Goal: Ask a question

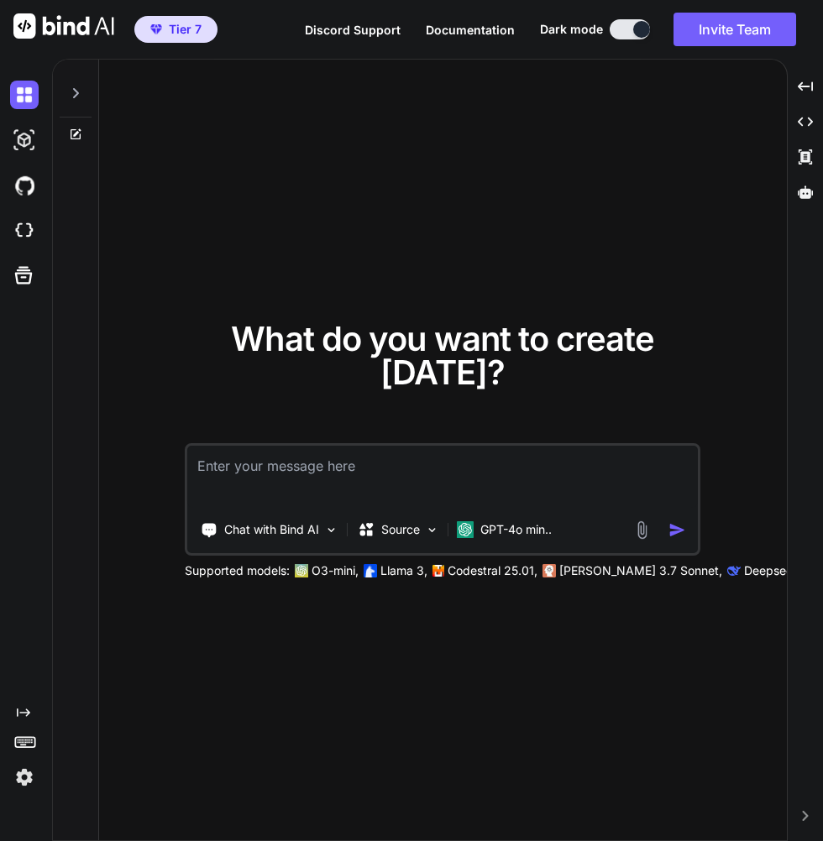
type textarea "x"
click at [27, 232] on img at bounding box center [24, 231] width 29 height 29
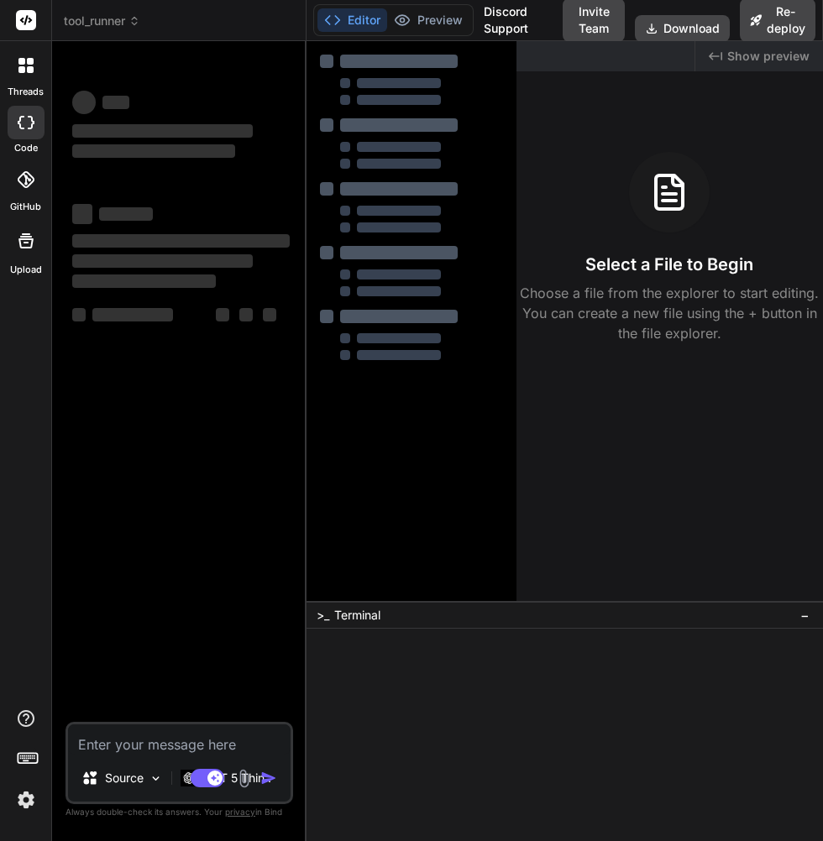
click at [24, 74] on div at bounding box center [25, 65] width 35 height 35
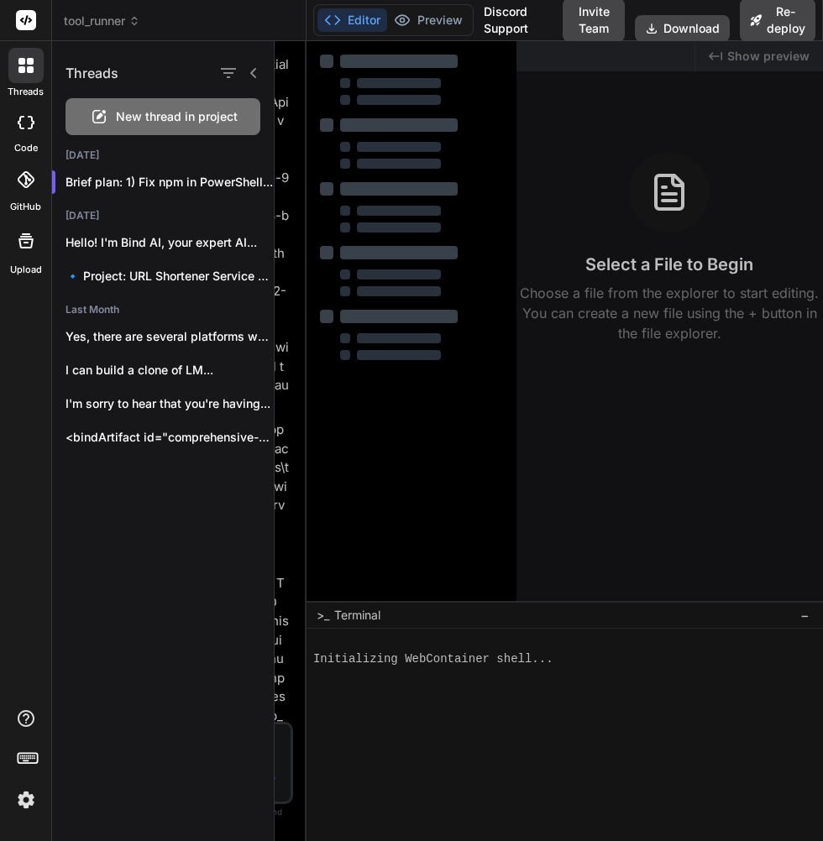
scroll to position [3503, 0]
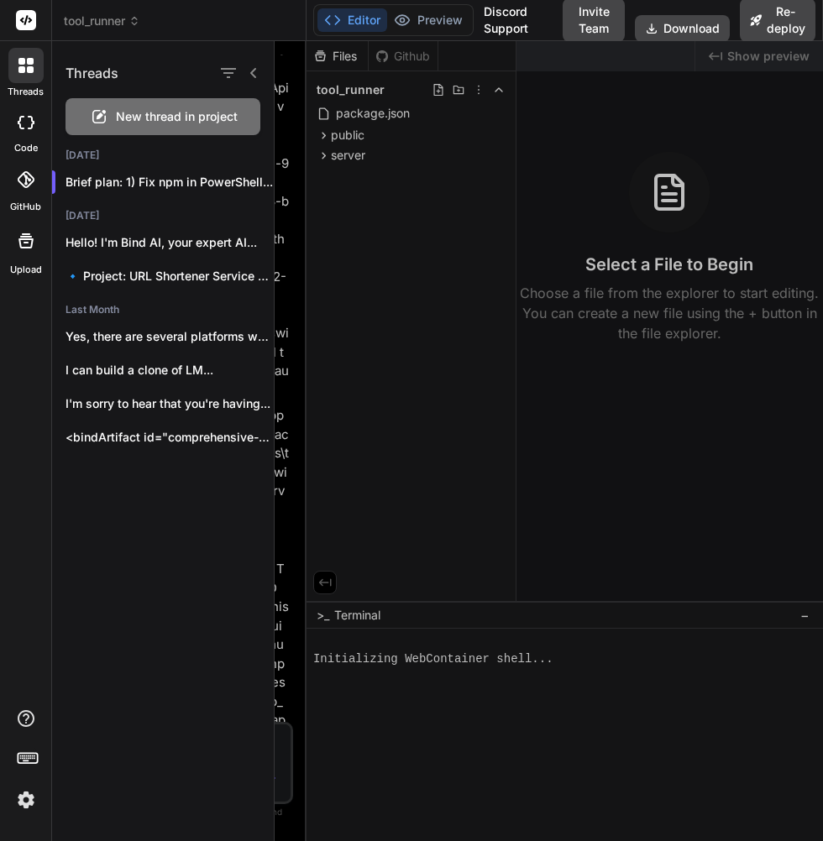
type textarea "x"
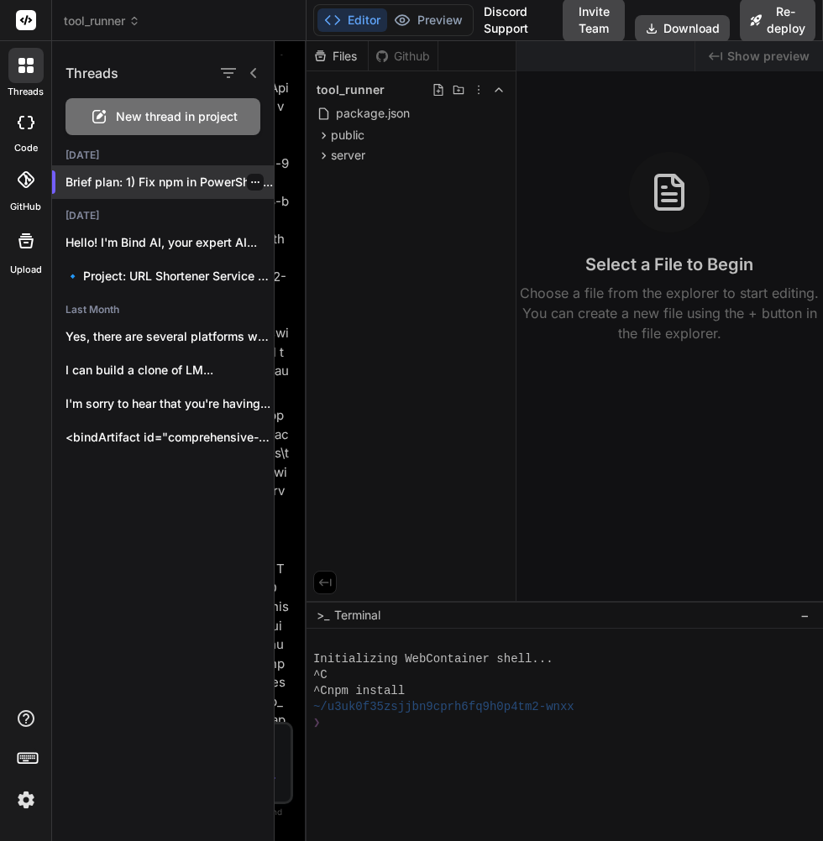
click at [163, 183] on p "Brief plan: 1) Fix npm in PowerShell..." at bounding box center [169, 182] width 208 height 17
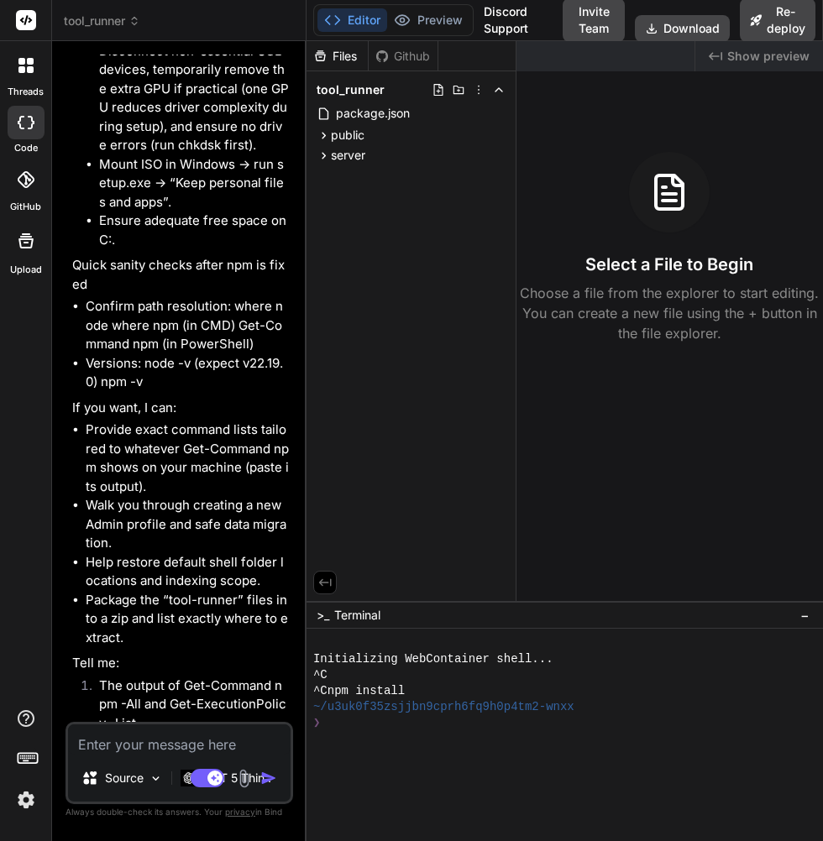
scroll to position [77, 0]
